Goal: Information Seeking & Learning: Learn about a topic

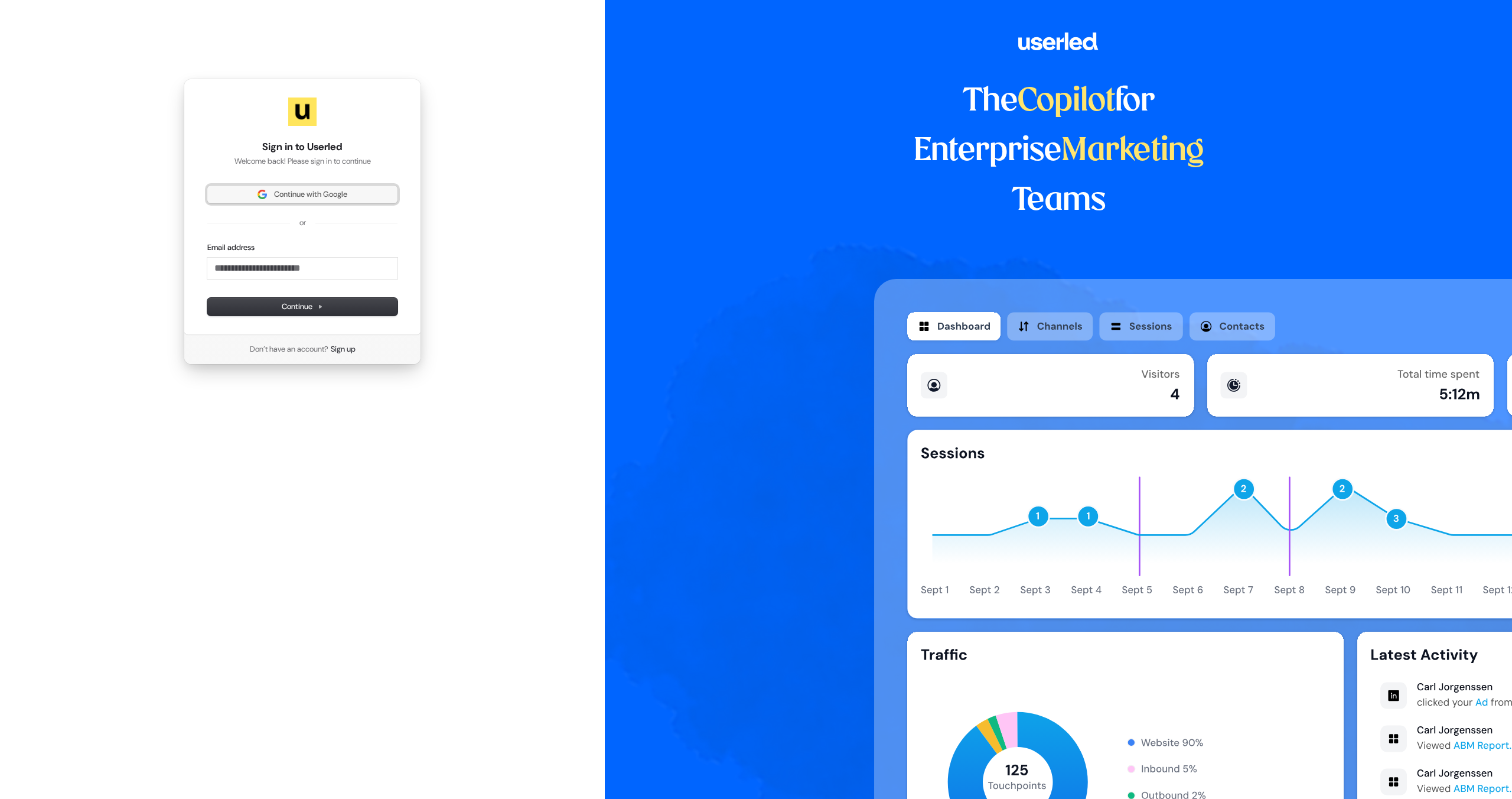
click at [299, 202] on button "Continue with Google" at bounding box center [302, 194] width 190 height 18
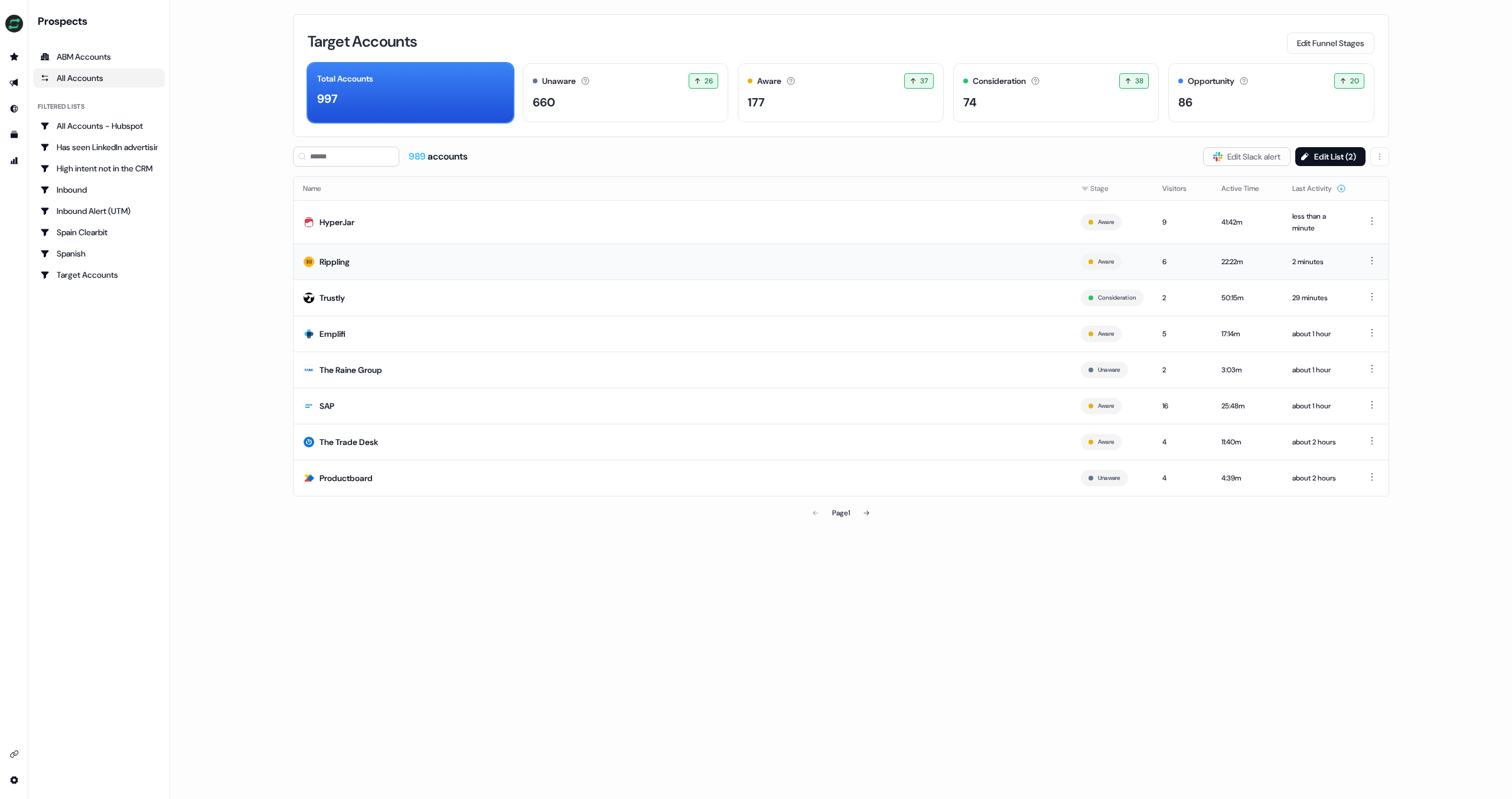
click at [345, 256] on div "Rippling" at bounding box center [334, 262] width 30 height 12
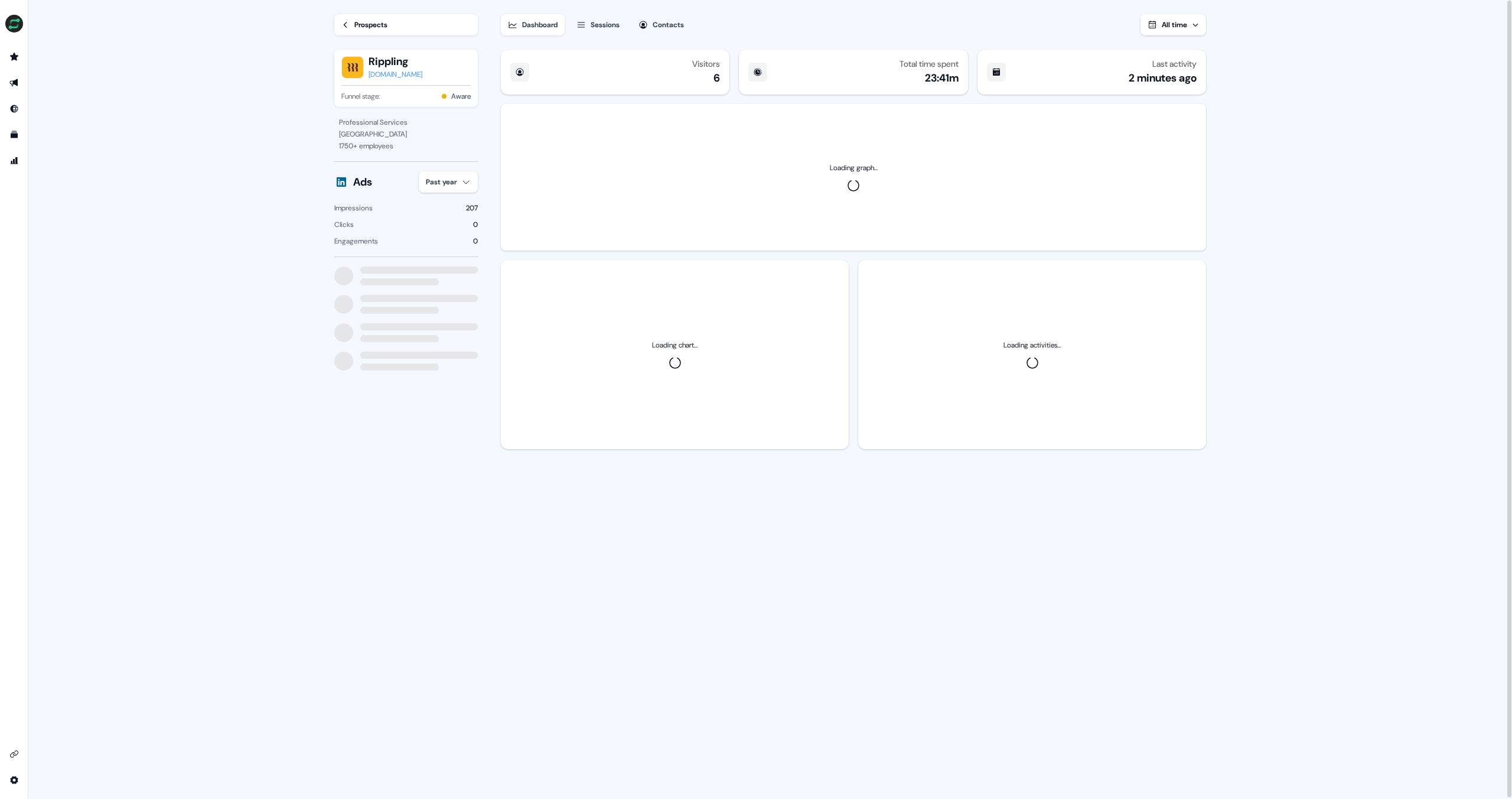
click at [587, 72] on div "Visitors 6" at bounding box center [615, 72] width 229 height 45
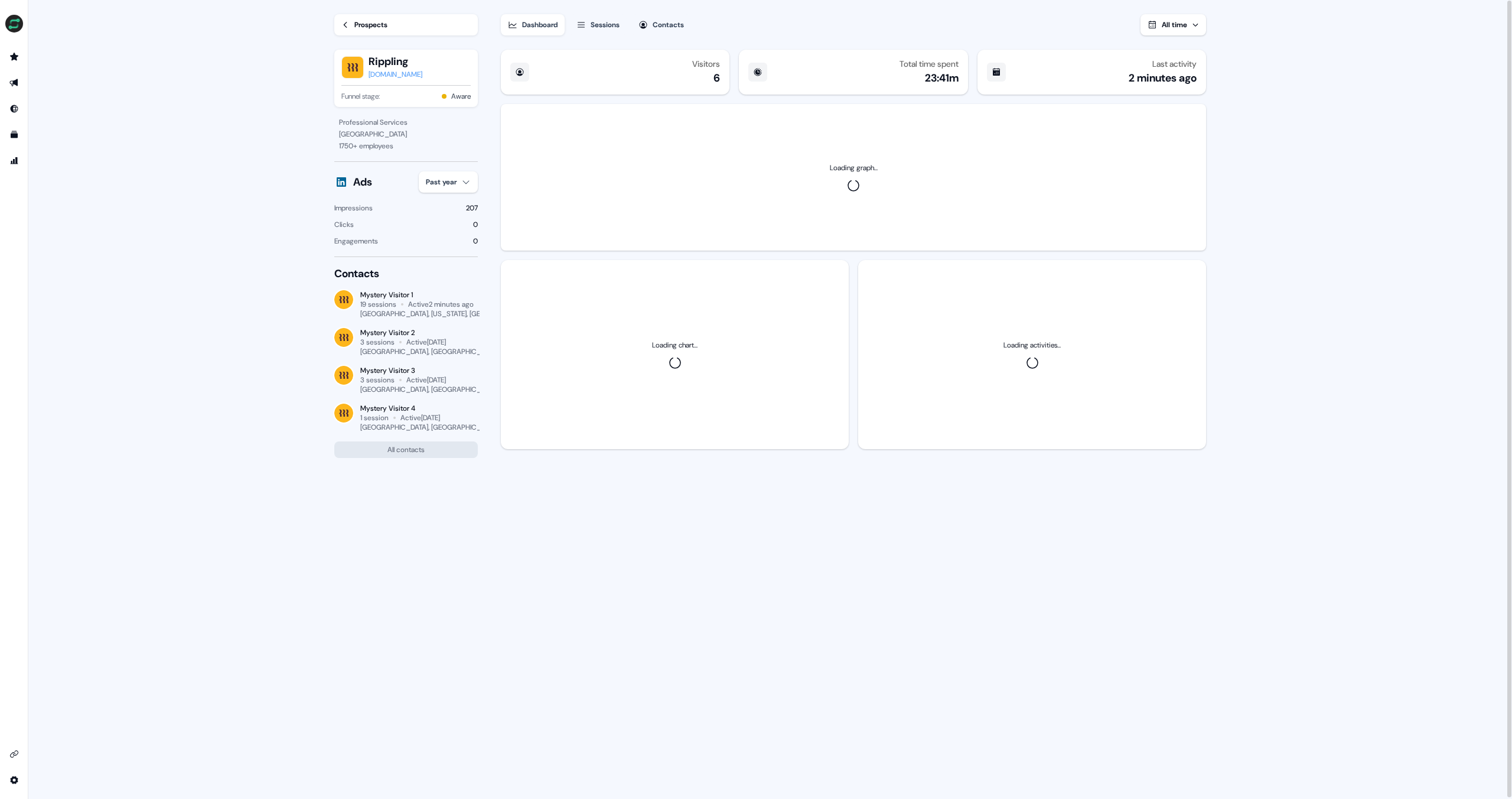
click at [515, 74] on icon at bounding box center [520, 72] width 10 height 10
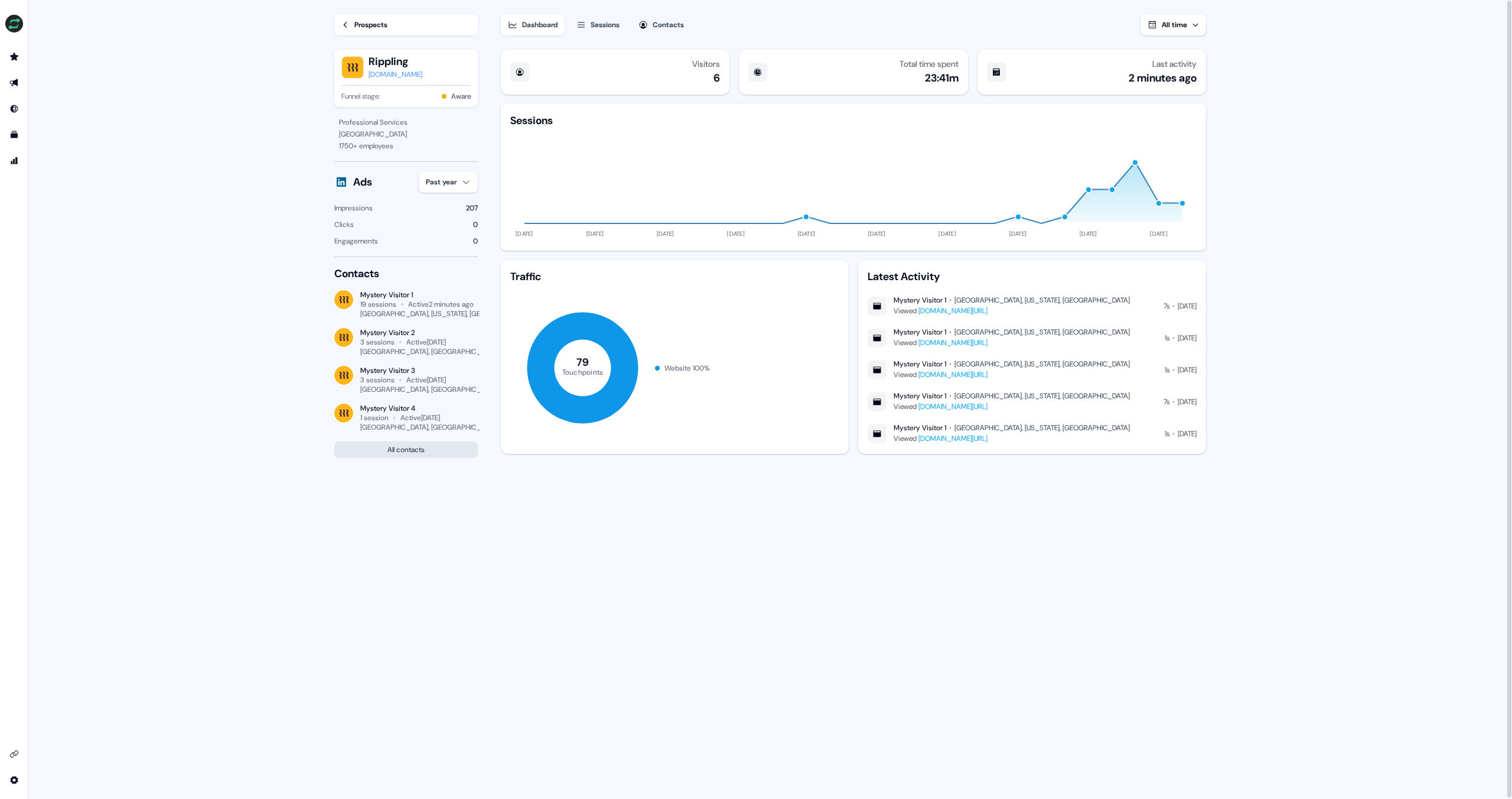
click at [416, 454] on button "All contacts" at bounding box center [406, 450] width 143 height 17
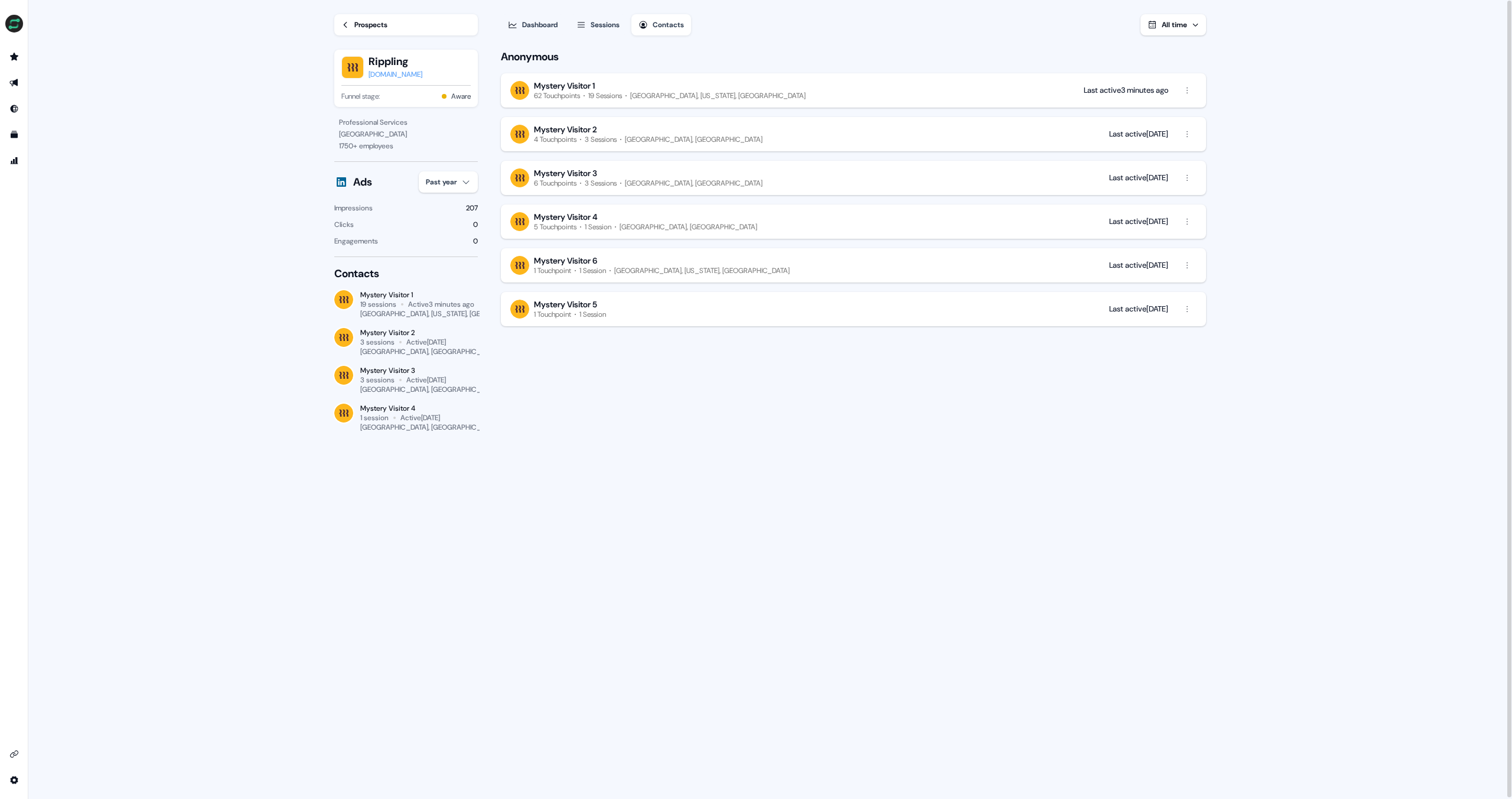
click at [372, 310] on div "[GEOGRAPHIC_DATA], [US_STATE], [GEOGRAPHIC_DATA]" at bounding box center [449, 313] width 177 height 10
click at [343, 298] on img at bounding box center [344, 300] width 19 height 19
click at [425, 294] on div "Mystery Visitor 1" at bounding box center [419, 295] width 118 height 10
click at [400, 295] on div "Mystery Visitor 1" at bounding box center [419, 295] width 118 height 10
click at [400, 294] on div "Mystery Visitor 1" at bounding box center [419, 295] width 118 height 10
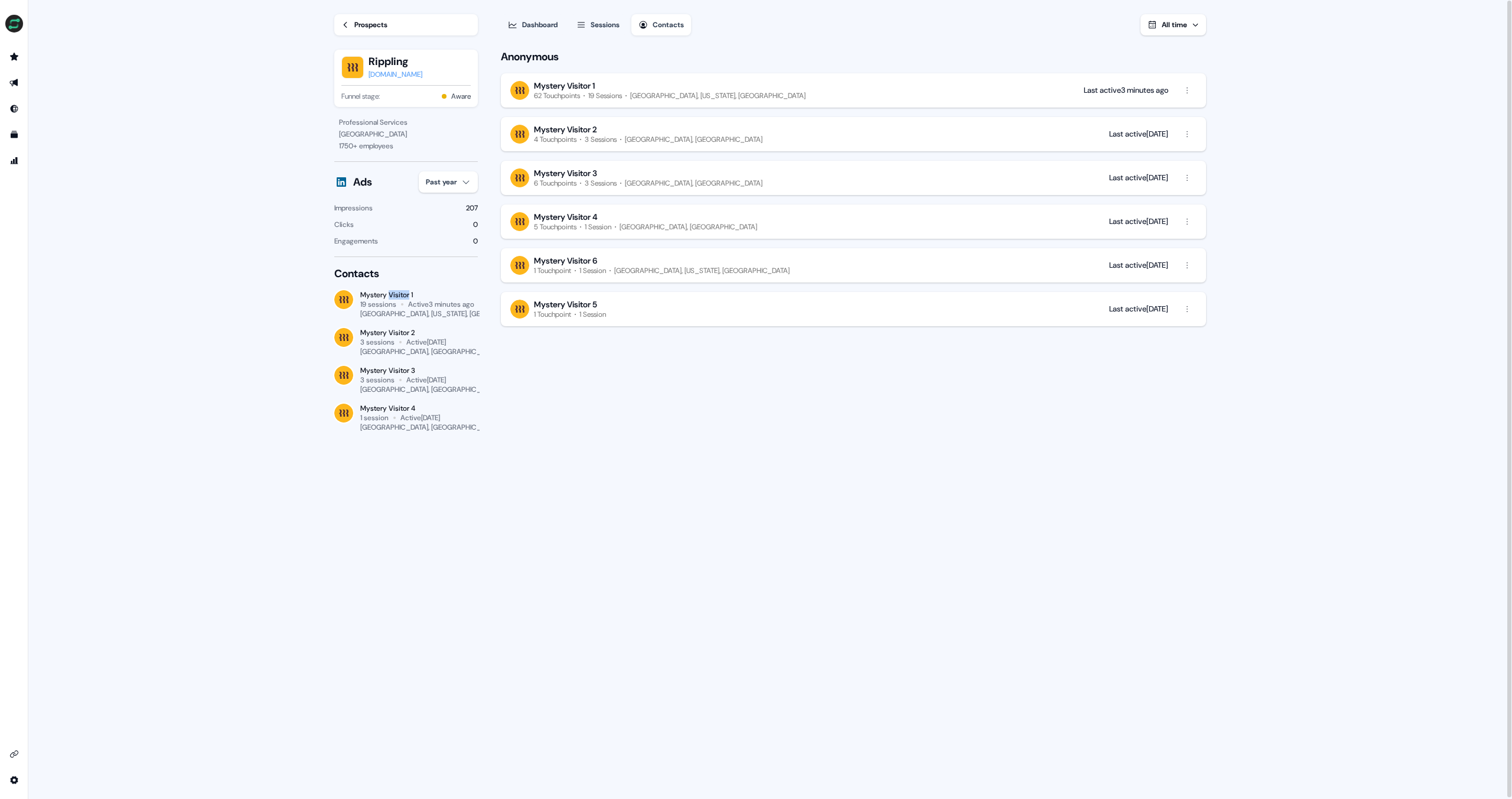
click at [400, 294] on div "Mystery Visitor 1" at bounding box center [419, 295] width 118 height 10
click at [400, 293] on div "Mystery Visitor 1" at bounding box center [419, 295] width 118 height 10
click at [581, 85] on div "Mystery Visitor 1" at bounding box center [564, 86] width 61 height 11
